Goal: Information Seeking & Learning: Learn about a topic

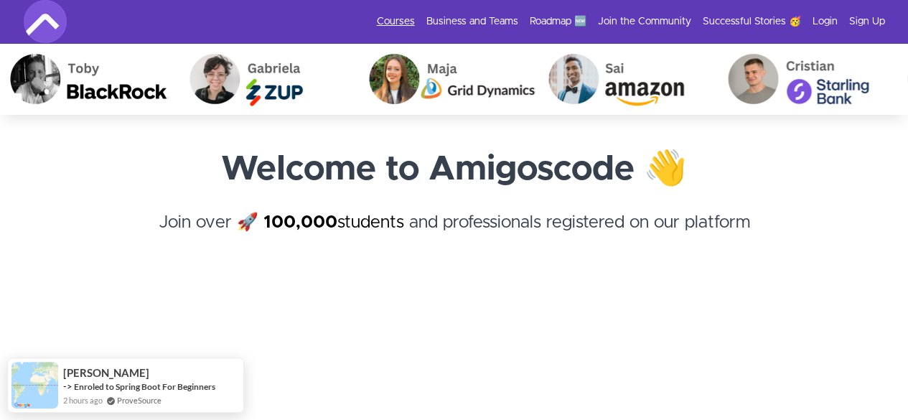
click at [406, 21] on link "Courses" at bounding box center [396, 21] width 38 height 14
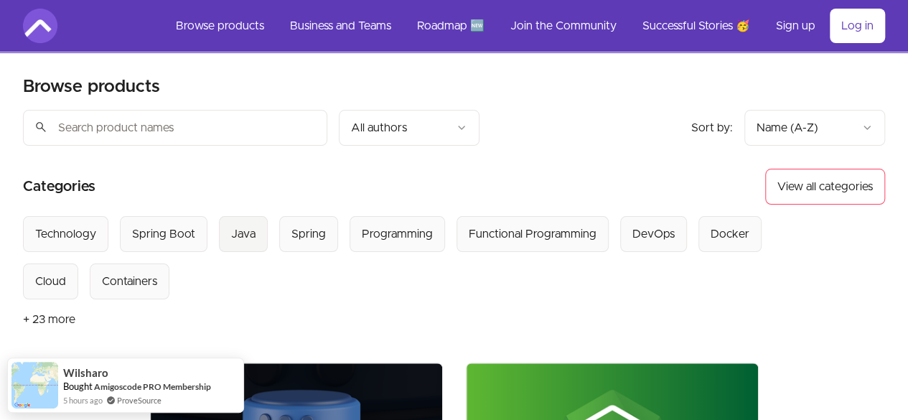
click at [248, 227] on div "Java" at bounding box center [243, 233] width 24 height 17
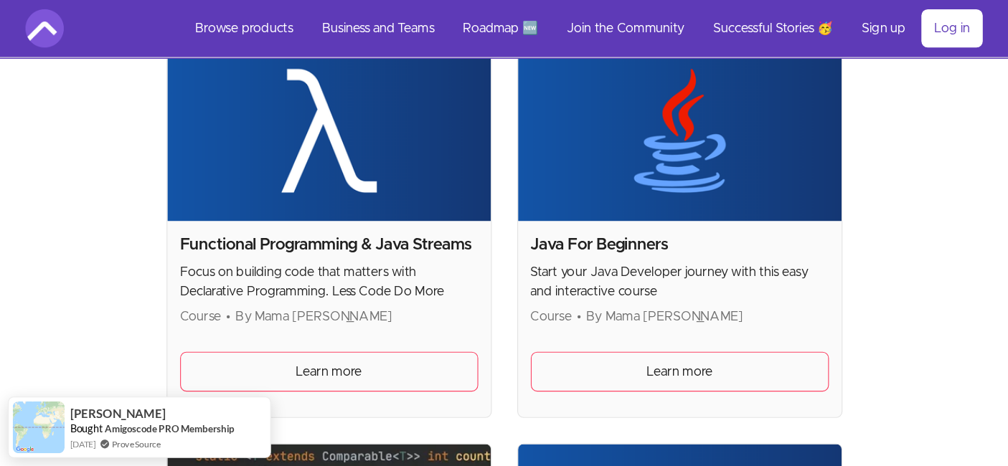
scroll to position [239, 0]
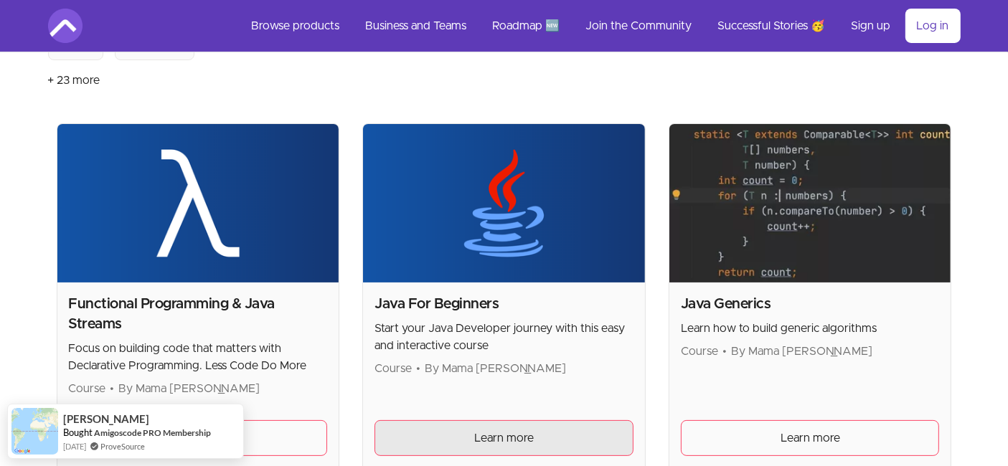
click at [516, 419] on span "Learn more" at bounding box center [504, 438] width 60 height 17
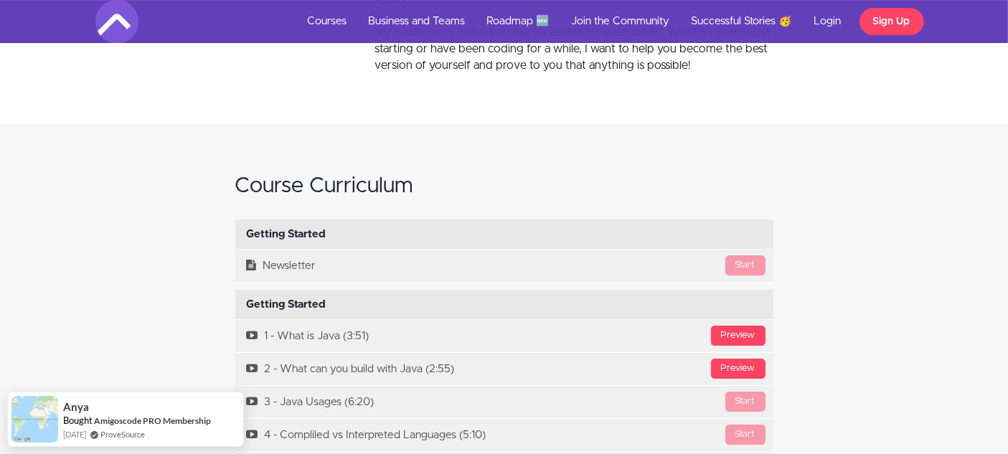
scroll to position [4783, 0]
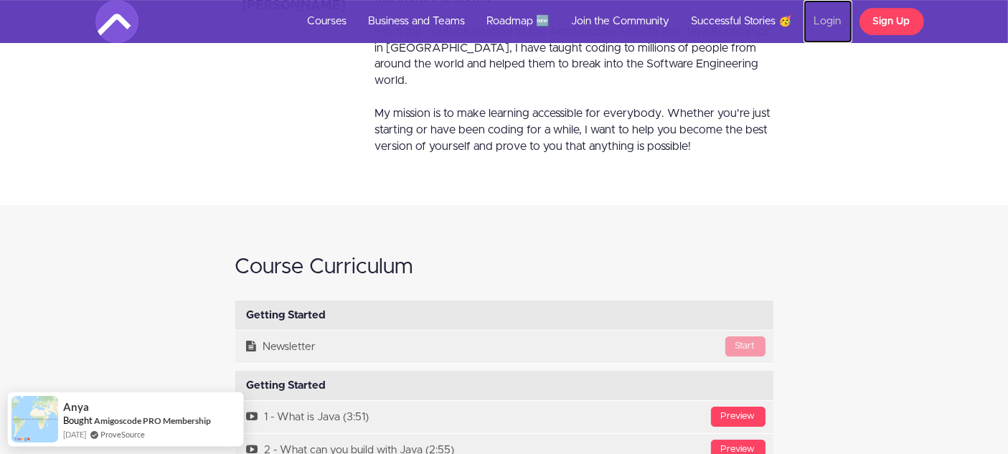
click at [839, 32] on link "Login" at bounding box center [828, 21] width 49 height 43
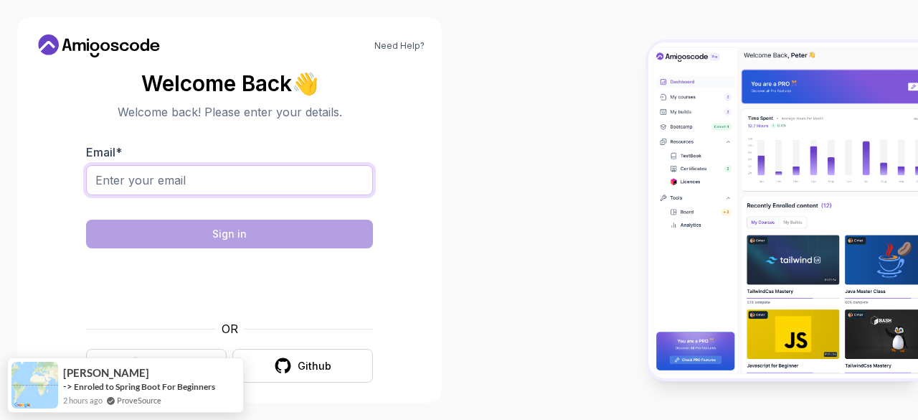
click at [177, 170] on input "Email *" at bounding box center [229, 180] width 287 height 30
type input "shobhitgagrani.coding33@gmail.com"
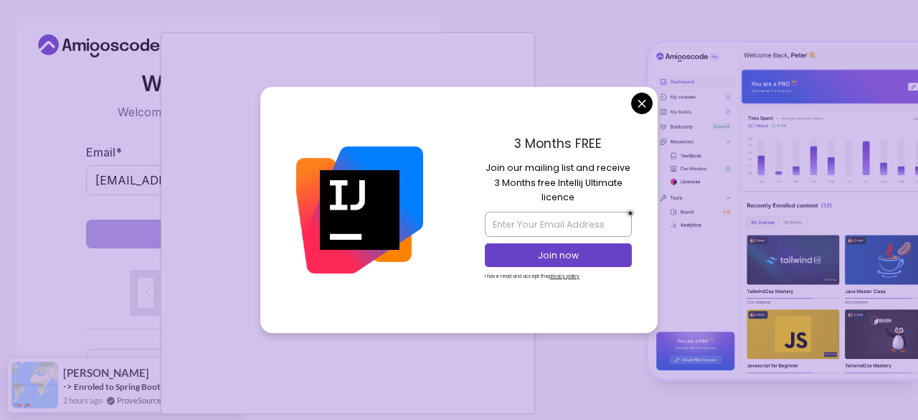
click at [643, 105] on body "Need Help? Welcome Back 👋 Welcome back! Please enter your details. Email * shob…" at bounding box center [459, 210] width 918 height 420
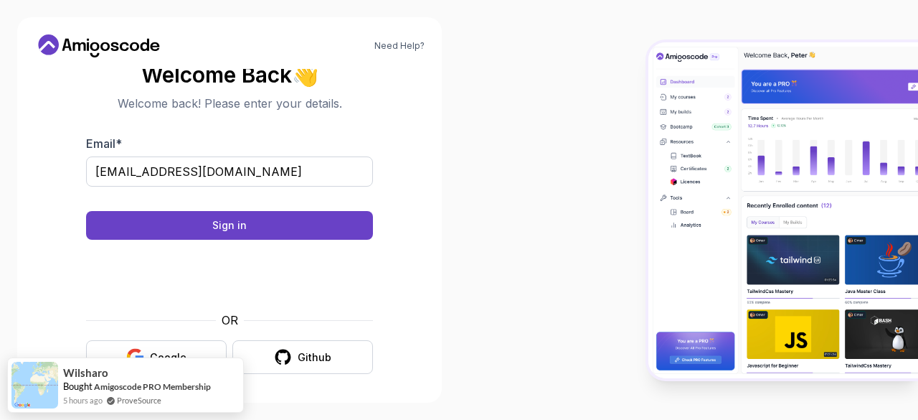
scroll to position [11, 0]
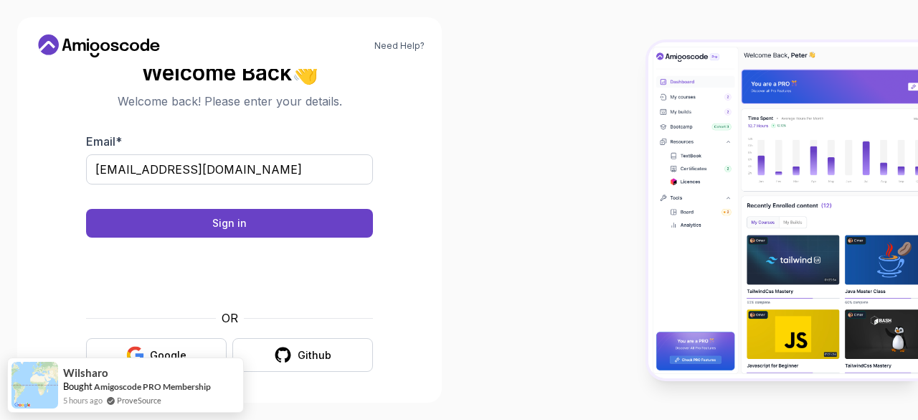
click at [268, 242] on form "Email * shobhitgagrani.coding33@gmail.com Sign in OR Google Github" at bounding box center [229, 252] width 287 height 239
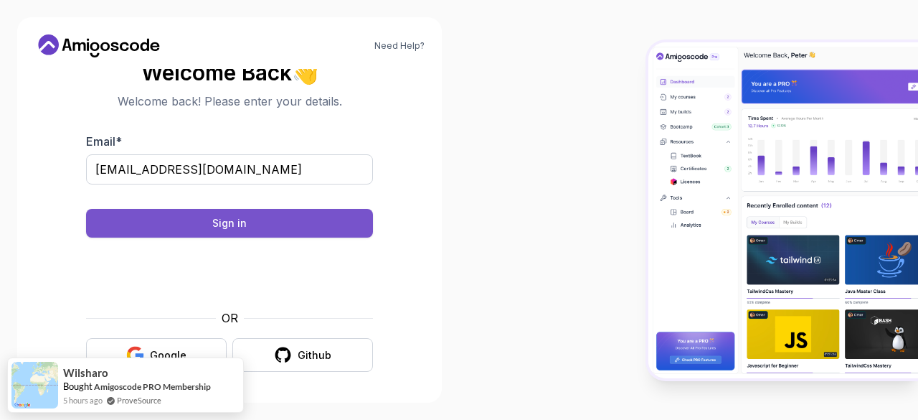
click at [268, 230] on button "Sign in" at bounding box center [229, 223] width 287 height 29
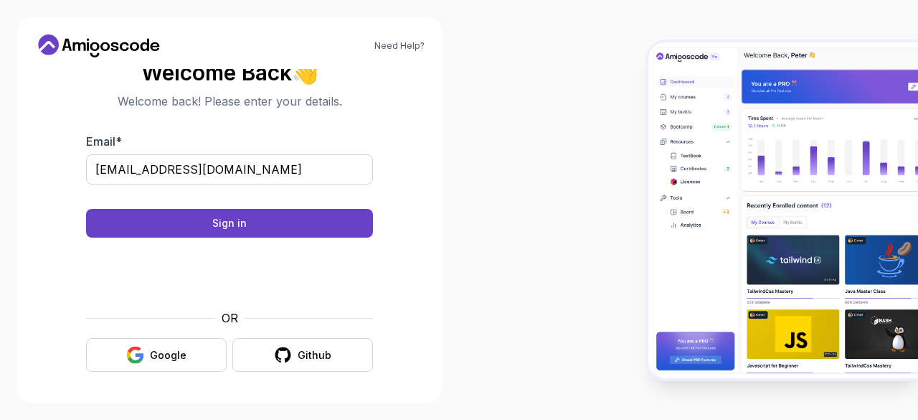
scroll to position [0, 0]
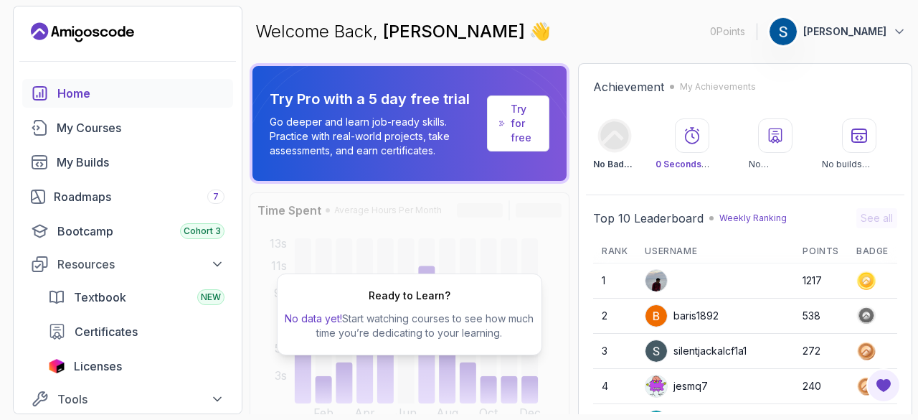
click at [97, 54] on div at bounding box center [128, 61] width 228 height 35
click at [100, 123] on div "My Courses" at bounding box center [141, 127] width 168 height 17
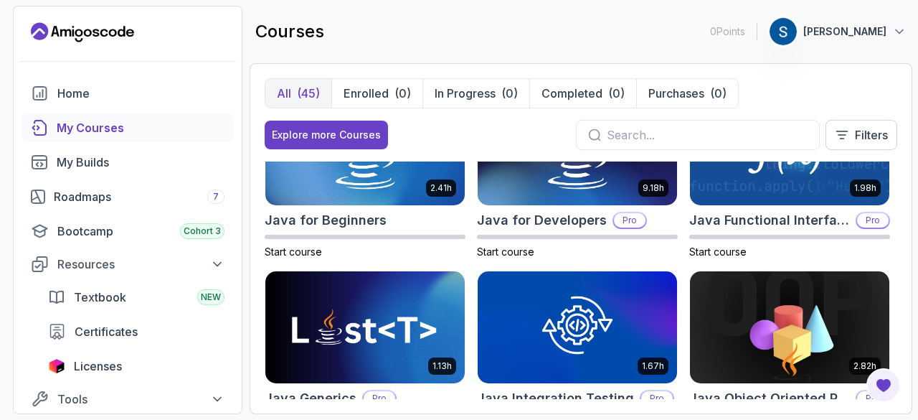
scroll to position [1674, 0]
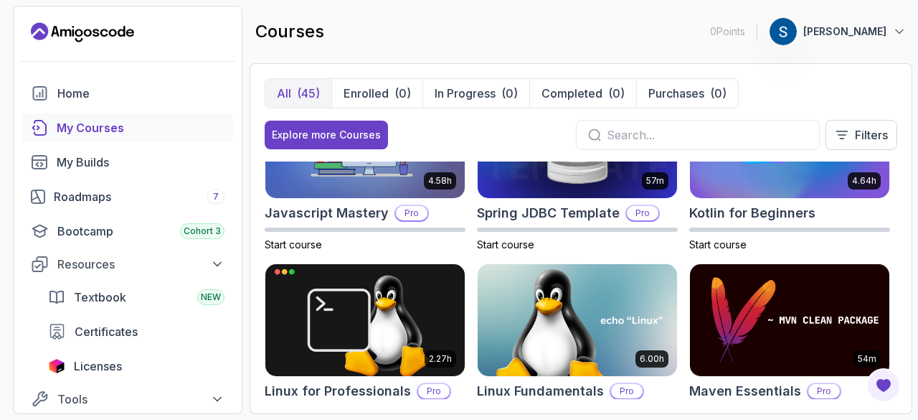
click at [705, 120] on div at bounding box center [698, 135] width 244 height 30
click at [702, 128] on input "text" at bounding box center [707, 134] width 201 height 17
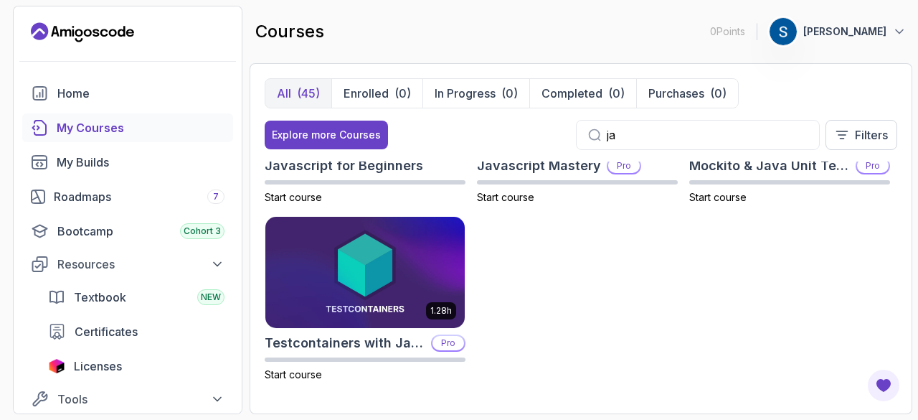
scroll to position [832, 0]
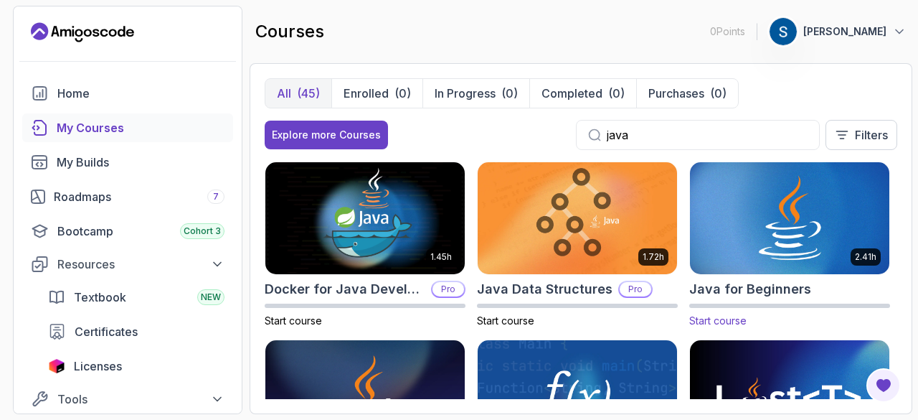
type input "java"
click at [809, 215] on img at bounding box center [790, 217] width 210 height 117
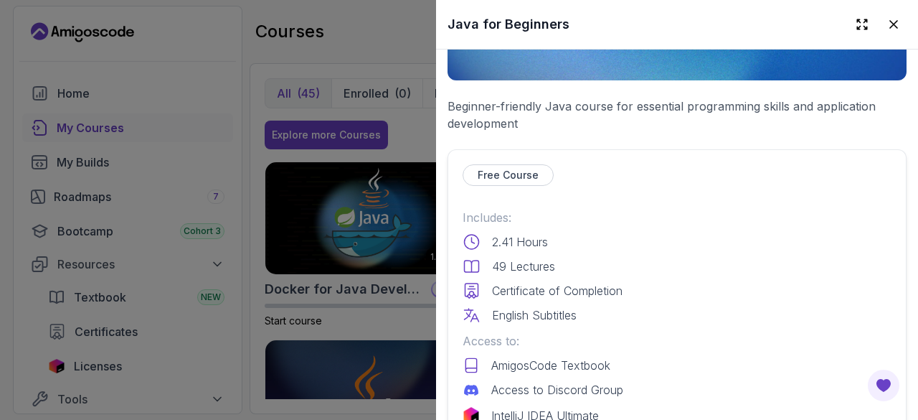
scroll to position [478, 0]
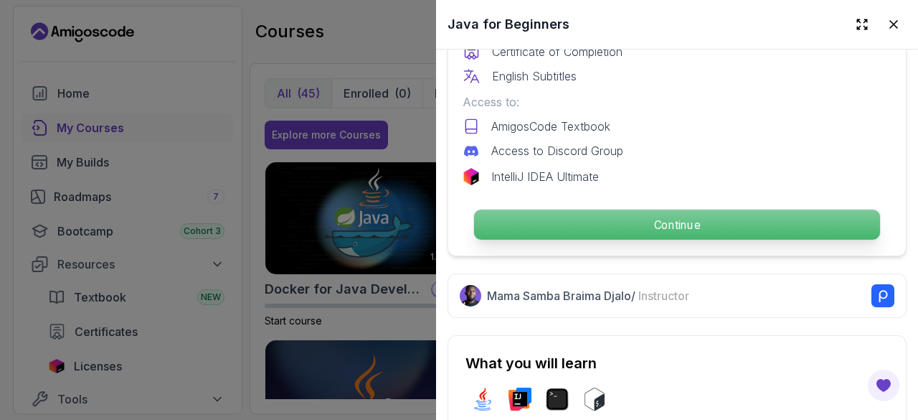
click at [584, 225] on p "Continue" at bounding box center [677, 225] width 406 height 30
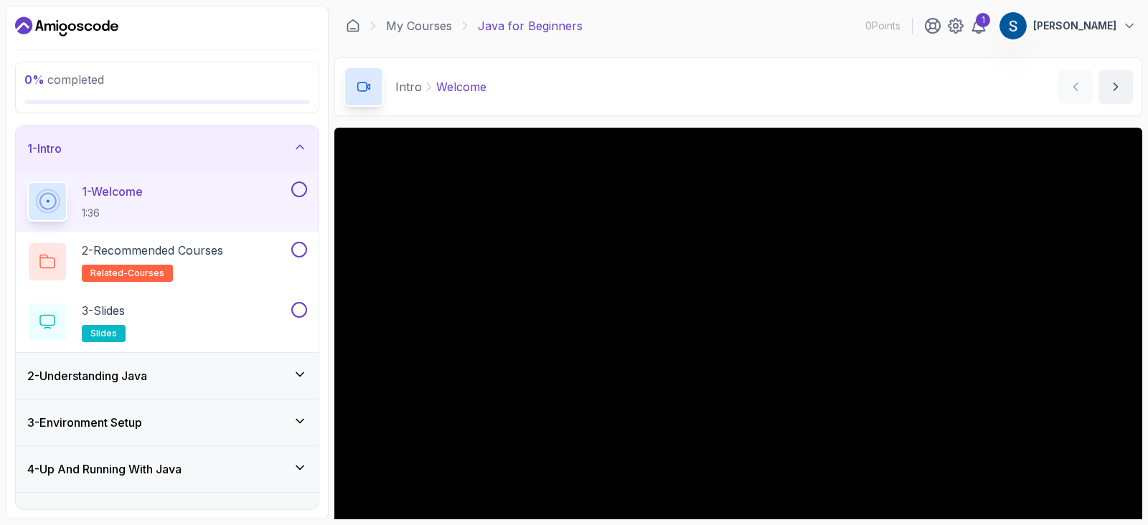
scroll to position [161, 0]
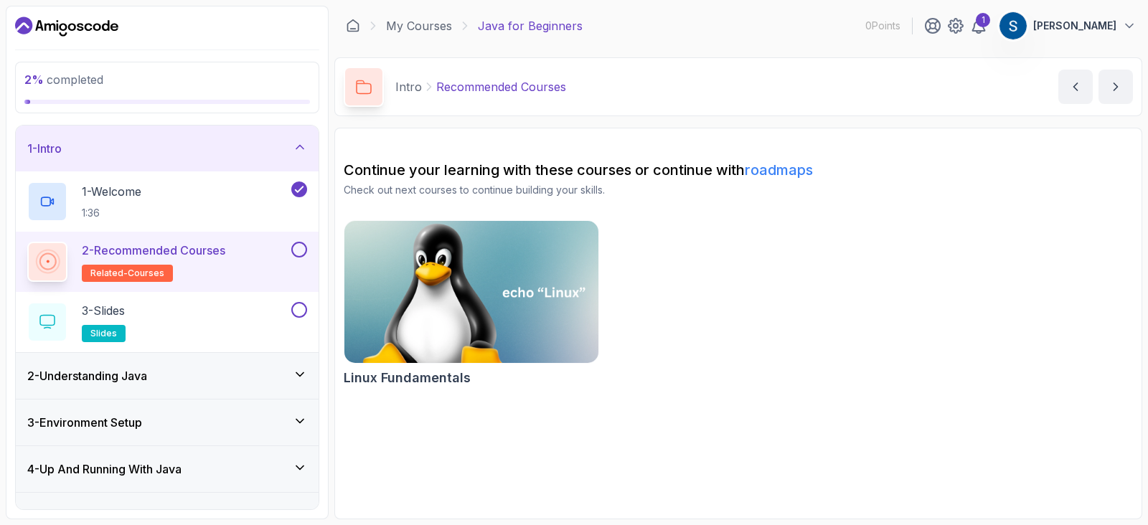
click at [491, 310] on img at bounding box center [471, 291] width 267 height 149
click at [226, 317] on div "3 - Slides slides" at bounding box center [157, 322] width 261 height 40
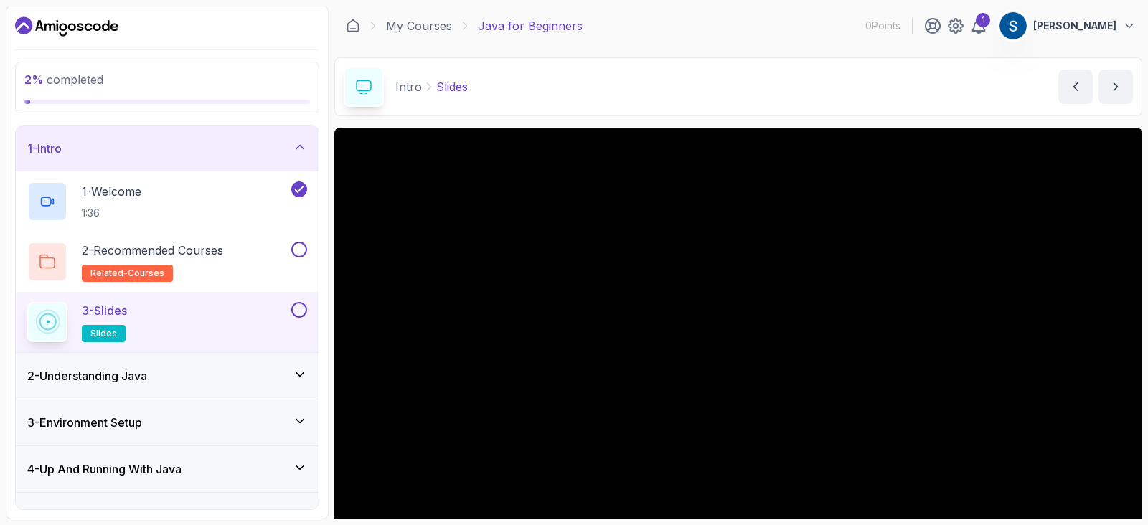
scroll to position [161, 0]
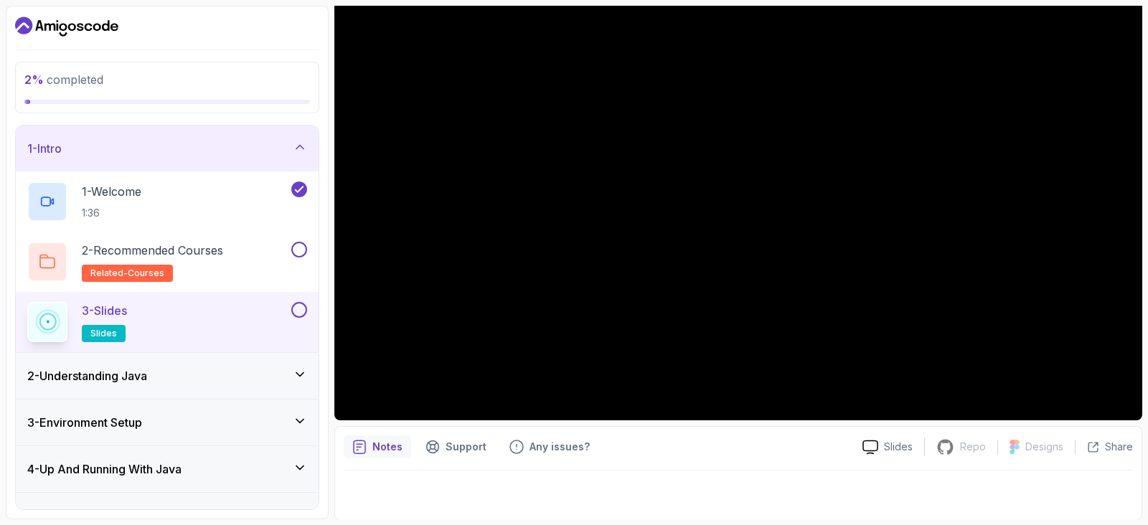
click at [305, 313] on button at bounding box center [299, 310] width 16 height 16
click at [297, 306] on button at bounding box center [299, 310] width 16 height 16
click at [664, 419] on div "Notes Support Any issues? Slides Repo Repository not available Designs Design n…" at bounding box center [738, 473] width 808 height 94
click at [240, 368] on div "2 - Understanding Java" at bounding box center [167, 375] width 280 height 17
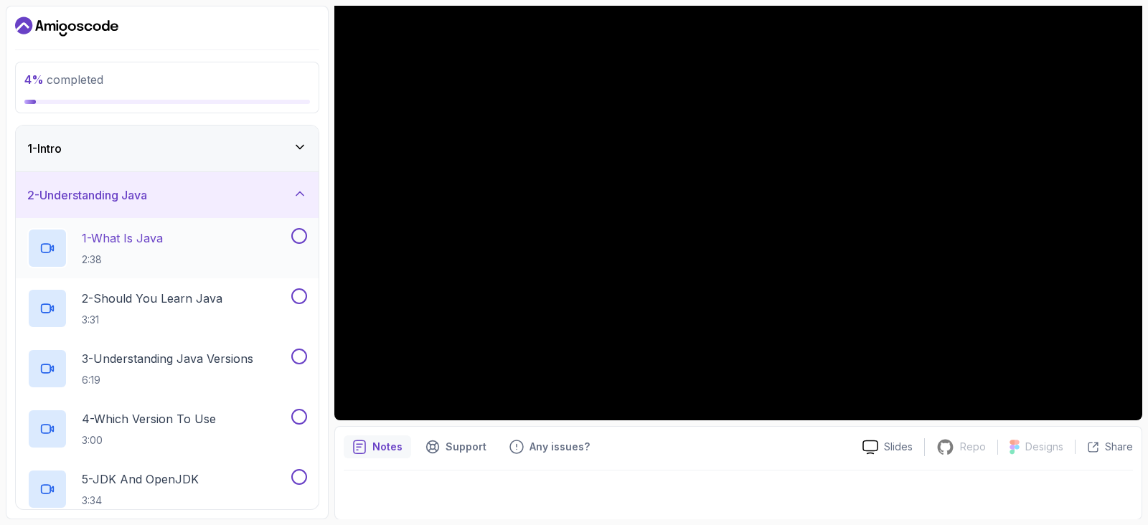
click at [169, 248] on div "1 - What Is Java 2:38" at bounding box center [157, 248] width 261 height 40
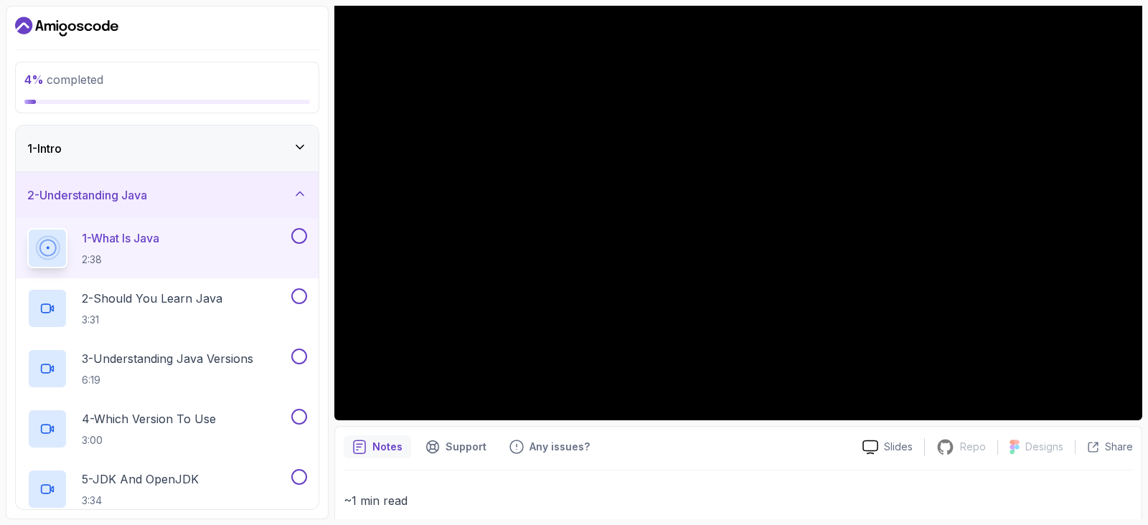
click at [27, 228] on button "1 - What Is Java 2:38" at bounding box center [167, 248] width 280 height 40
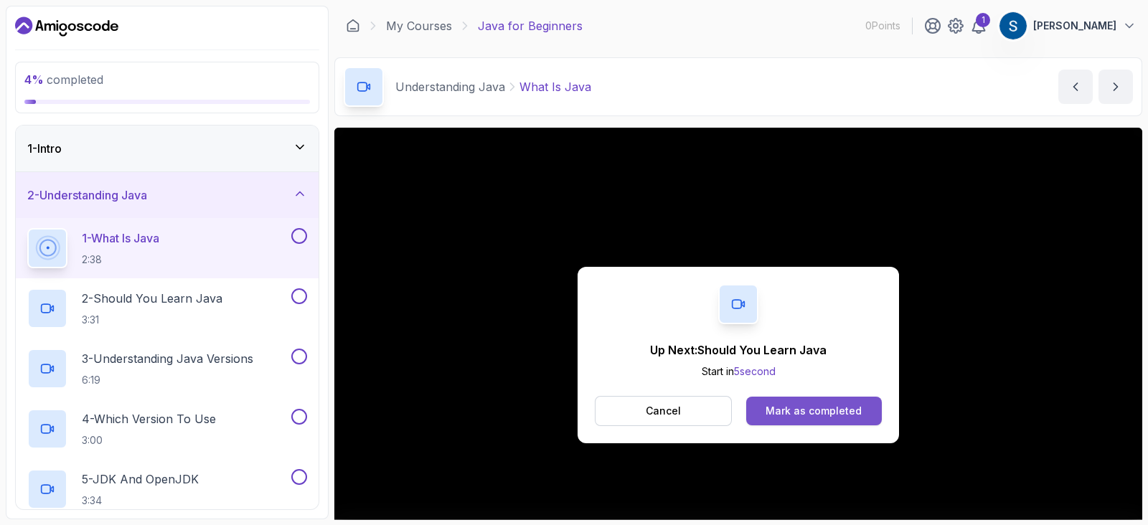
click at [842, 414] on div "Mark as completed" at bounding box center [814, 411] width 96 height 14
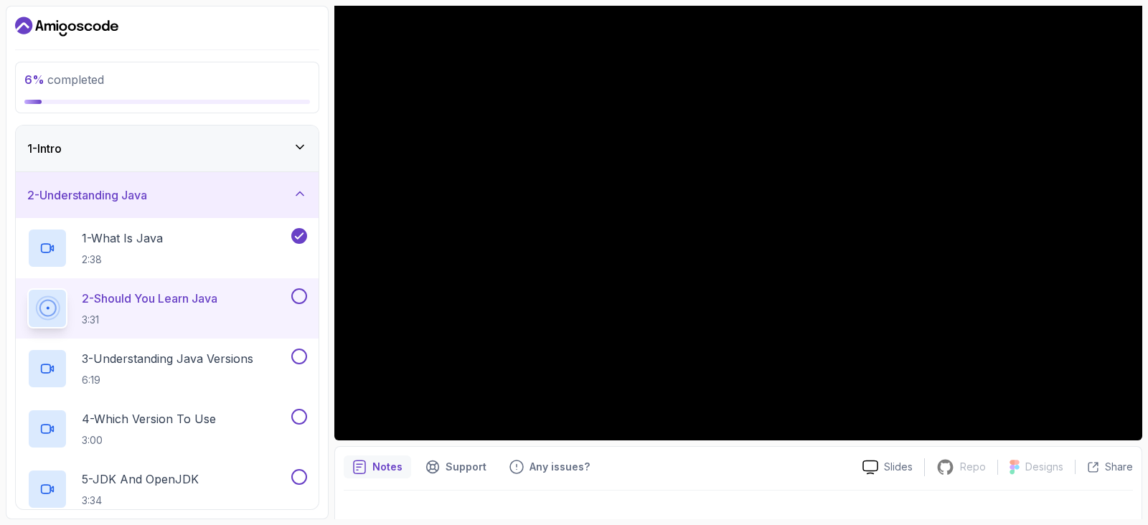
scroll to position [161, 0]
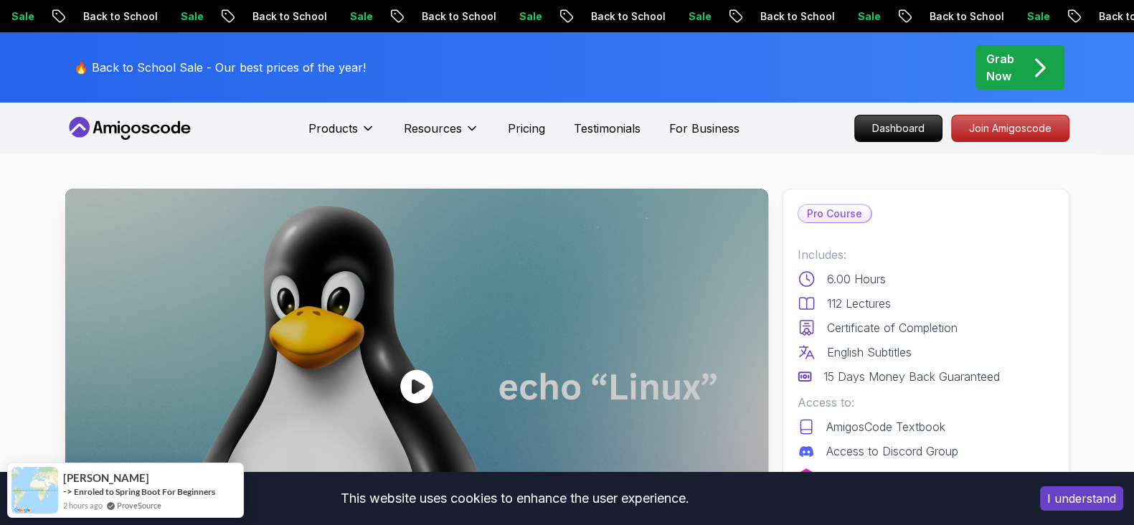
scroll to position [298, 0]
